Goal: Information Seeking & Learning: Compare options

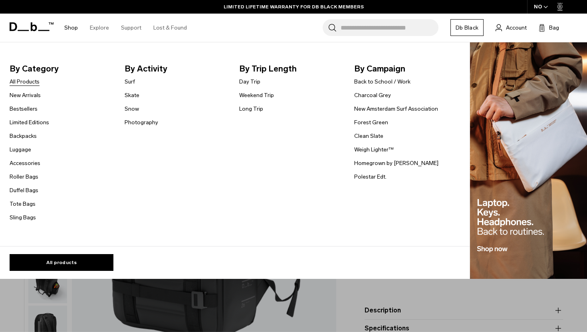
click at [30, 82] on link "All Products" at bounding box center [25, 81] width 30 height 8
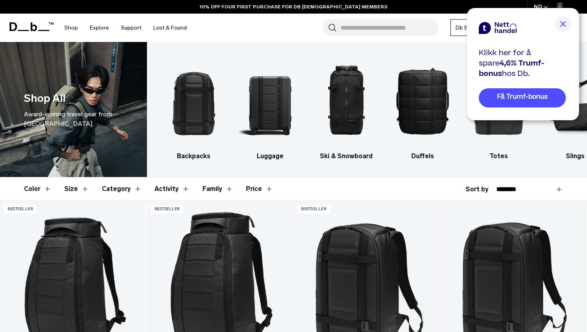
click at [563, 25] on img at bounding box center [563, 24] width 16 height 16
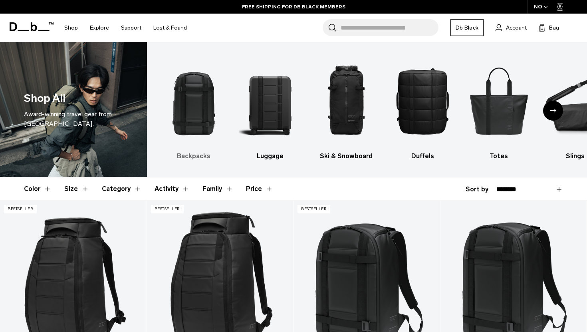
click at [188, 156] on h3 "Backpacks" at bounding box center [194, 156] width 62 height 10
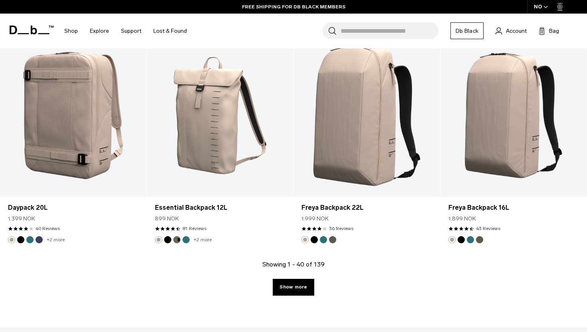
scroll to position [2195, 0]
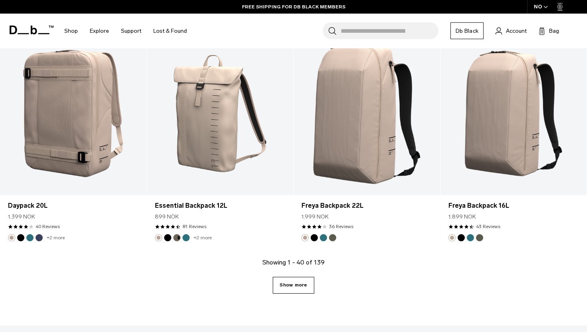
click at [282, 286] on link "Show more" at bounding box center [293, 285] width 41 height 17
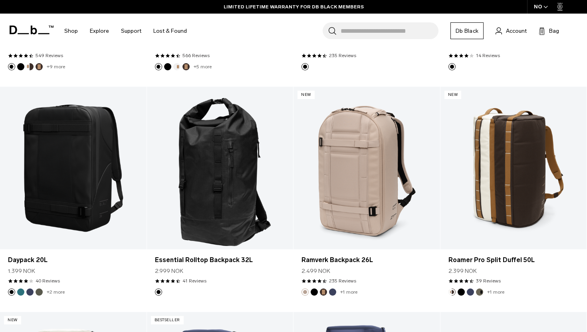
scroll to position [1020, 0]
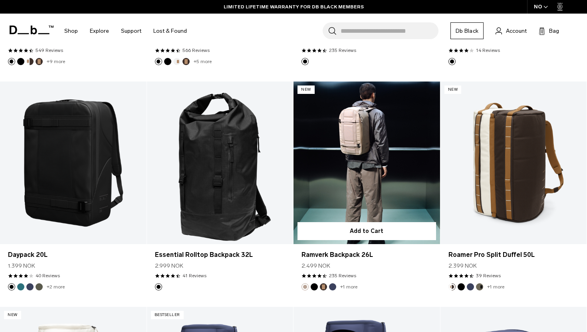
click at [348, 164] on link "Ramverk Backpack 26L" at bounding box center [366, 162] width 146 height 162
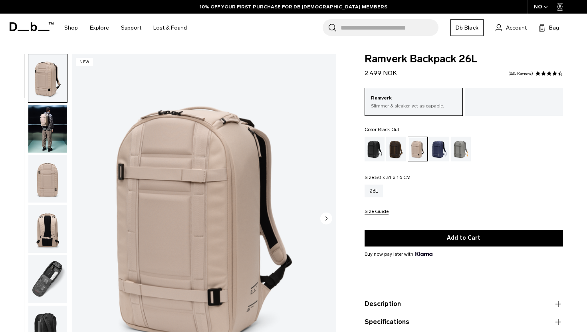
click at [372, 152] on div "Black Out" at bounding box center [374, 148] width 20 height 25
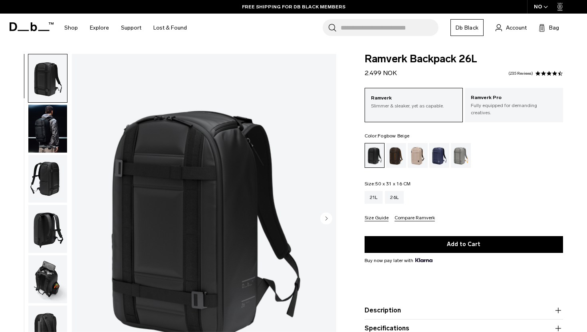
click at [419, 154] on div "Fogbow Beige" at bounding box center [417, 155] width 20 height 25
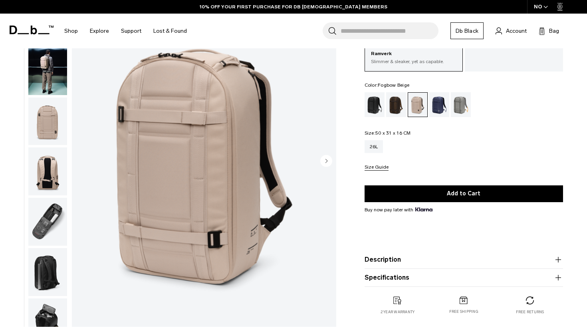
scroll to position [59, 0]
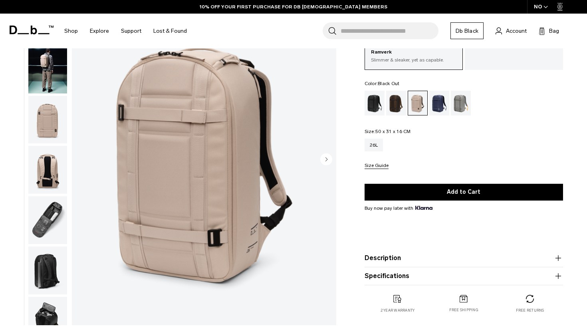
click at [372, 103] on div "Black Out" at bounding box center [374, 103] width 20 height 25
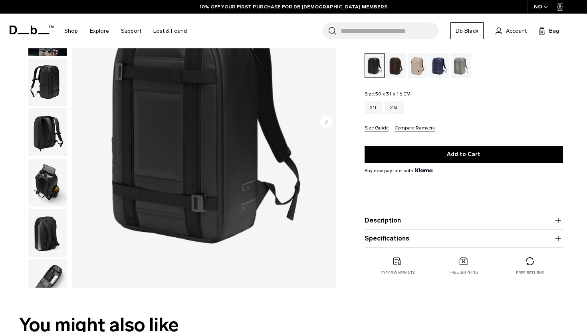
scroll to position [108, 0]
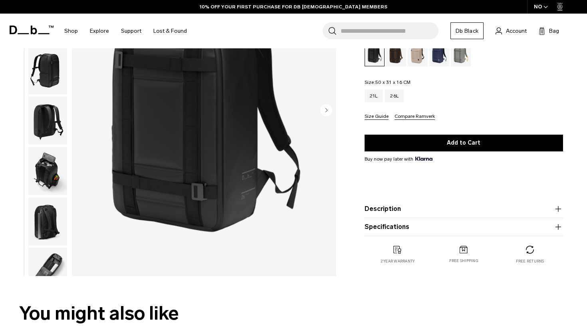
click at [556, 208] on icon "button" at bounding box center [558, 209] width 10 height 10
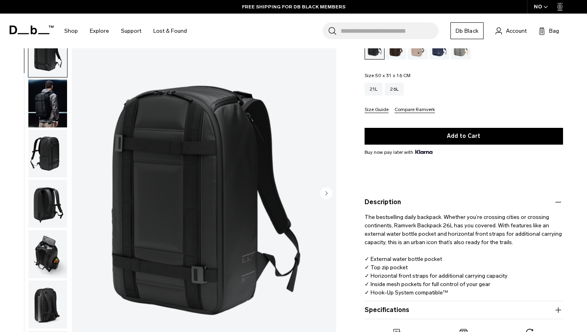
click at [559, 197] on icon "button" at bounding box center [558, 202] width 10 height 10
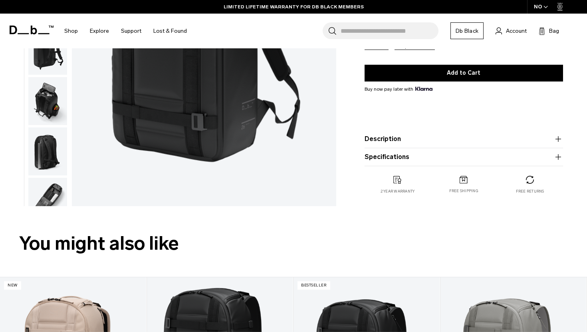
scroll to position [182, 0]
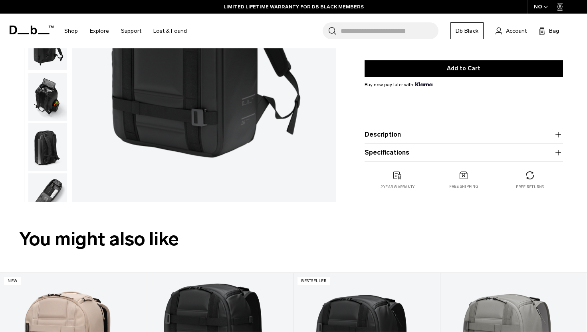
click at [558, 151] on icon "button" at bounding box center [557, 153] width 0 height 6
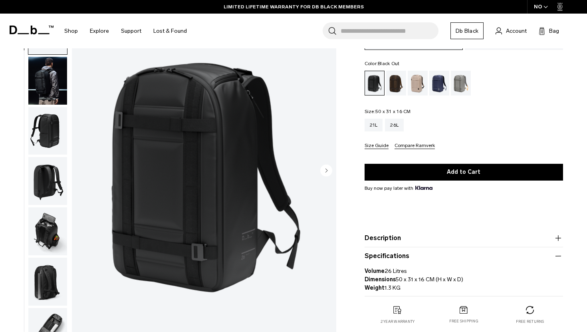
scroll to position [0, 0]
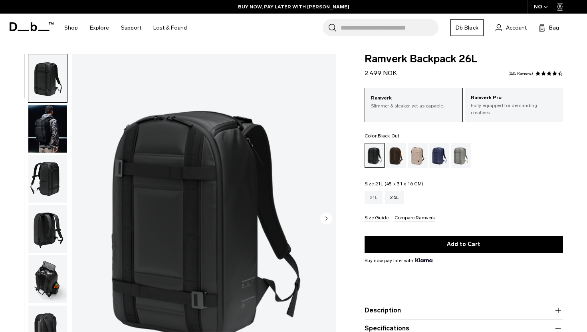
click at [377, 192] on div "21L" at bounding box center [373, 197] width 18 height 13
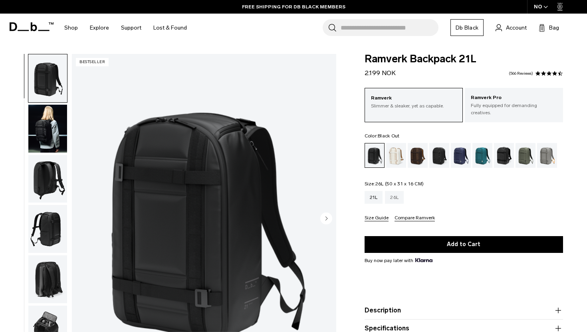
click at [394, 191] on div "26L" at bounding box center [394, 197] width 19 height 13
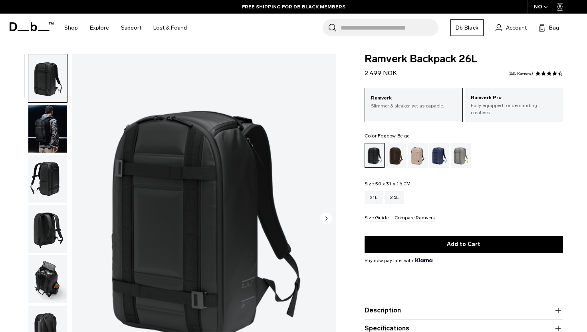
click at [413, 158] on div "Fogbow Beige" at bounding box center [417, 155] width 20 height 25
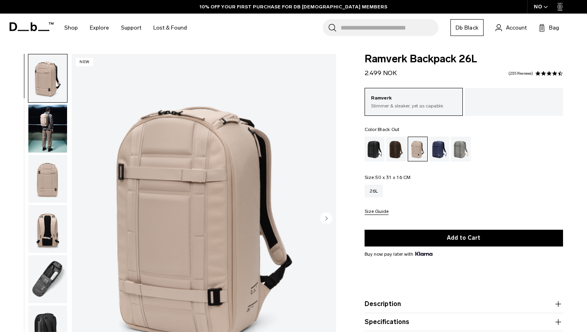
click at [376, 156] on div "Black Out" at bounding box center [374, 148] width 20 height 25
